Goal: Information Seeking & Learning: Check status

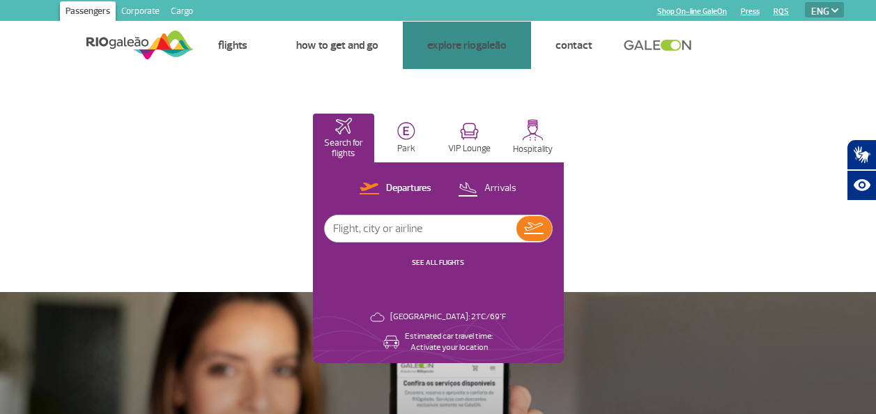
select select "en"
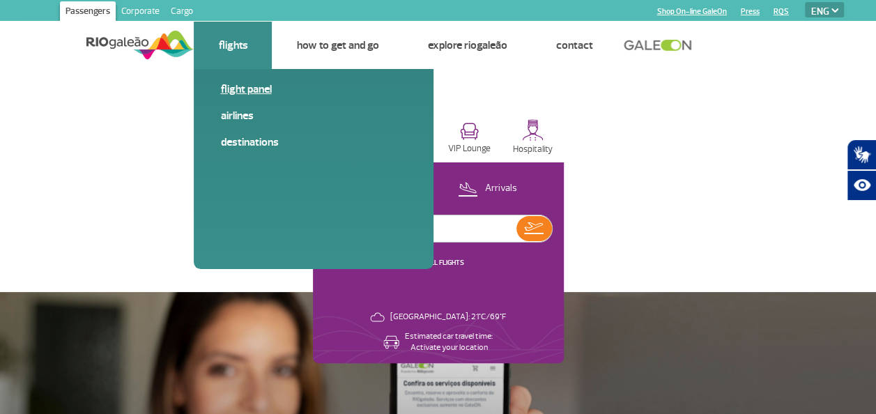
click at [236, 85] on link "Flight panel" at bounding box center [313, 89] width 187 height 15
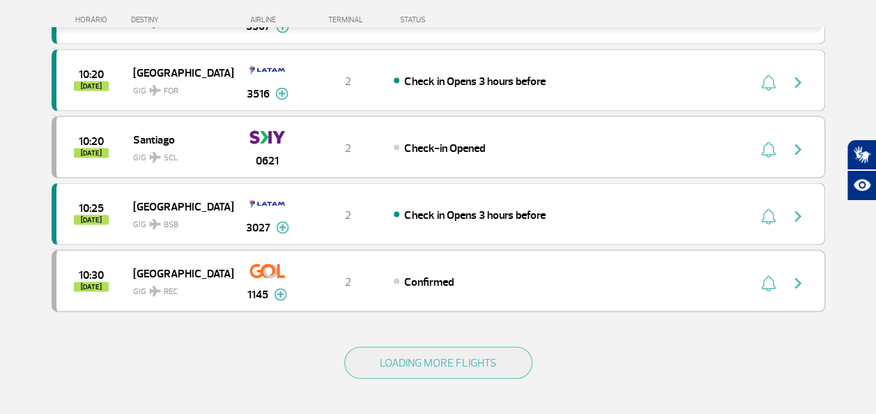
scroll to position [1270, 0]
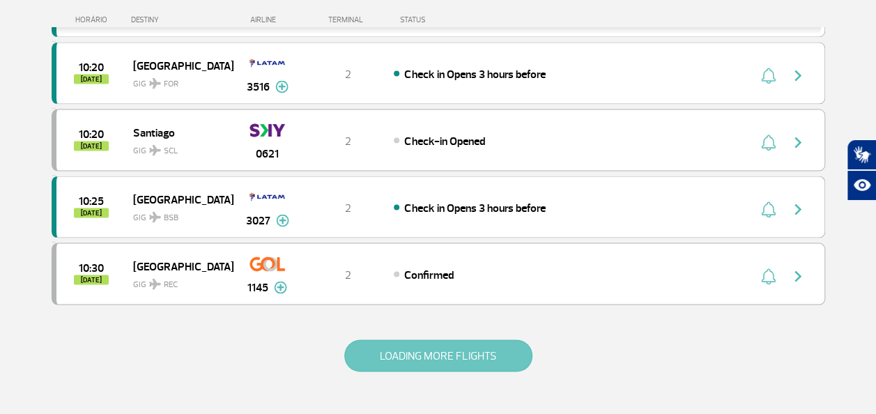
click at [432, 340] on button "LOADING MORE FLIGHTS" at bounding box center [438, 356] width 188 height 32
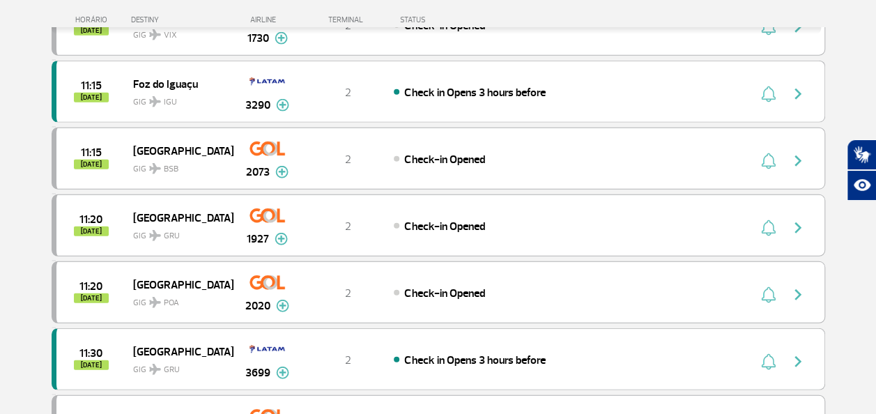
scroll to position [1784, 0]
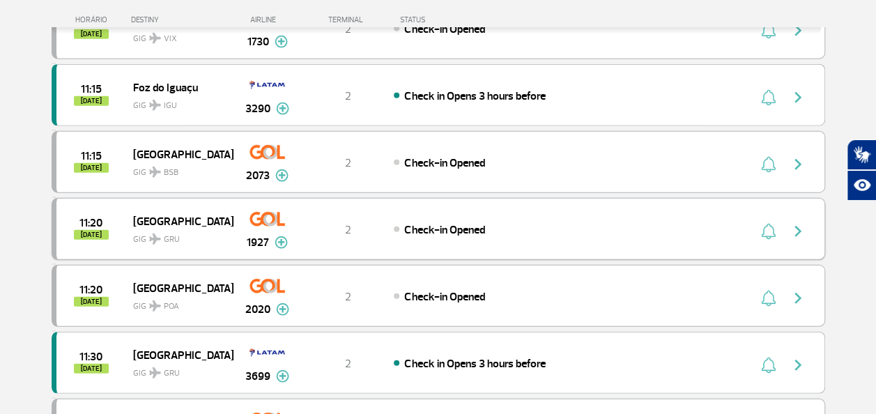
click at [800, 223] on img "button" at bounding box center [798, 231] width 17 height 17
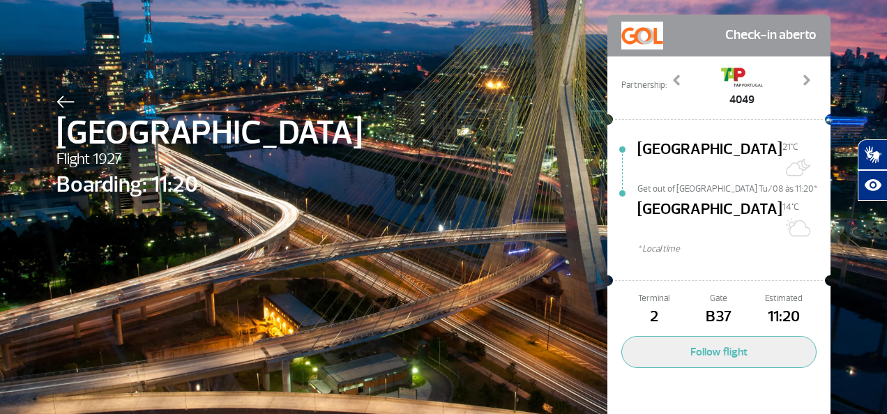
scroll to position [73, 0]
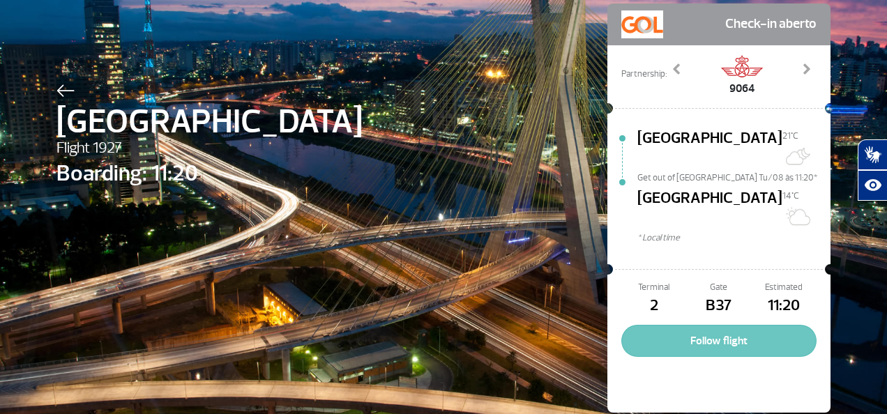
click at [707, 325] on button "Follow flight" at bounding box center [718, 341] width 195 height 32
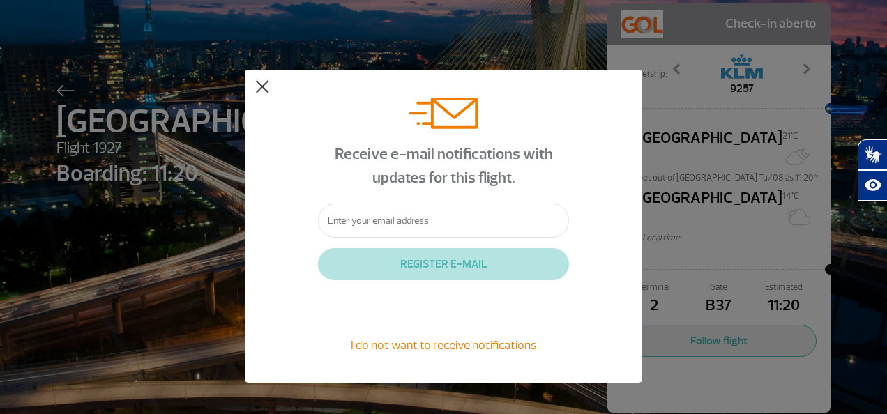
click at [262, 85] on button at bounding box center [262, 87] width 14 height 14
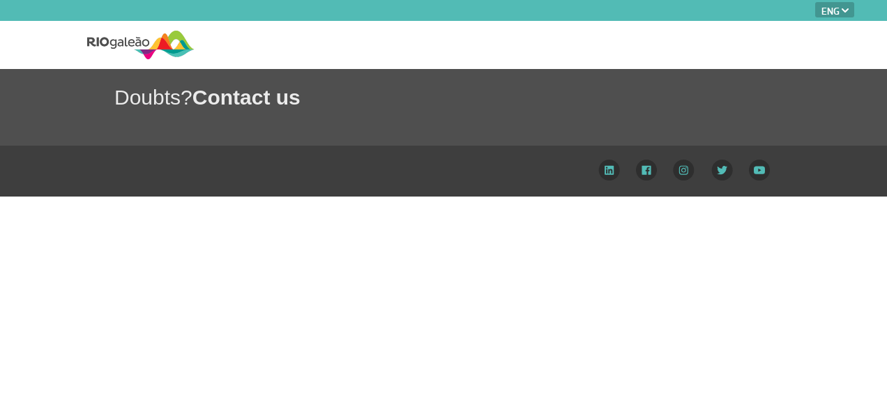
select select "en"
